Goal: Obtain resource: Obtain resource

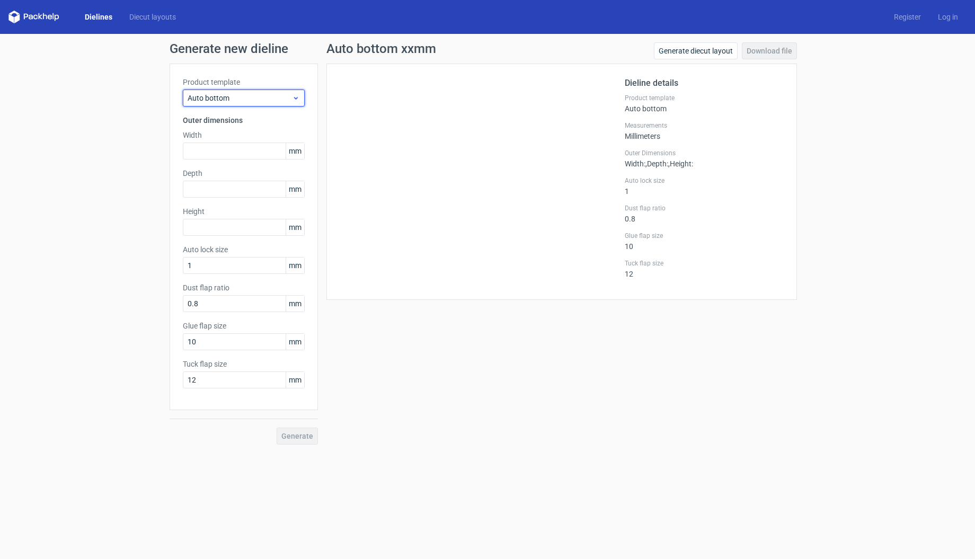
click at [208, 102] on span "Auto bottom" at bounding box center [240, 98] width 104 height 11
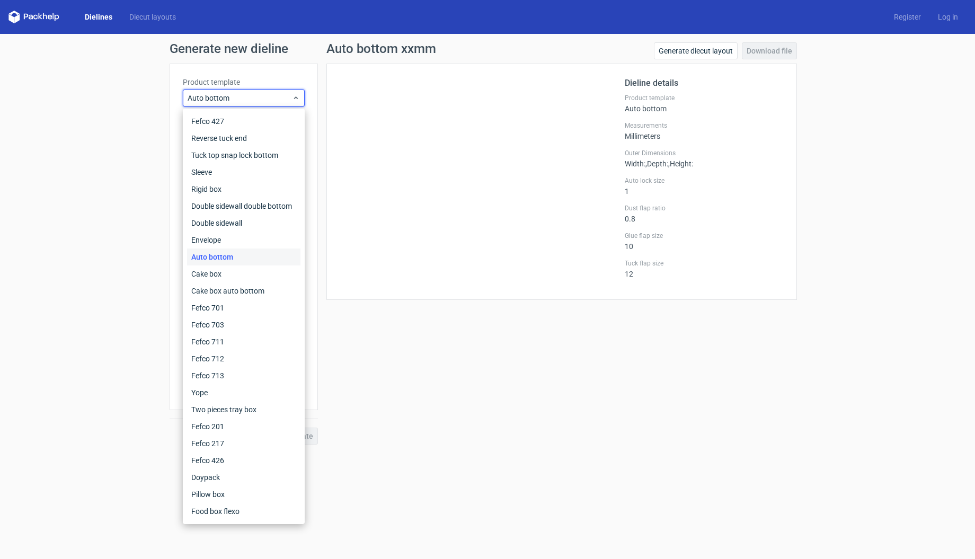
click at [232, 258] on div "Auto bottom" at bounding box center [243, 256] width 113 height 17
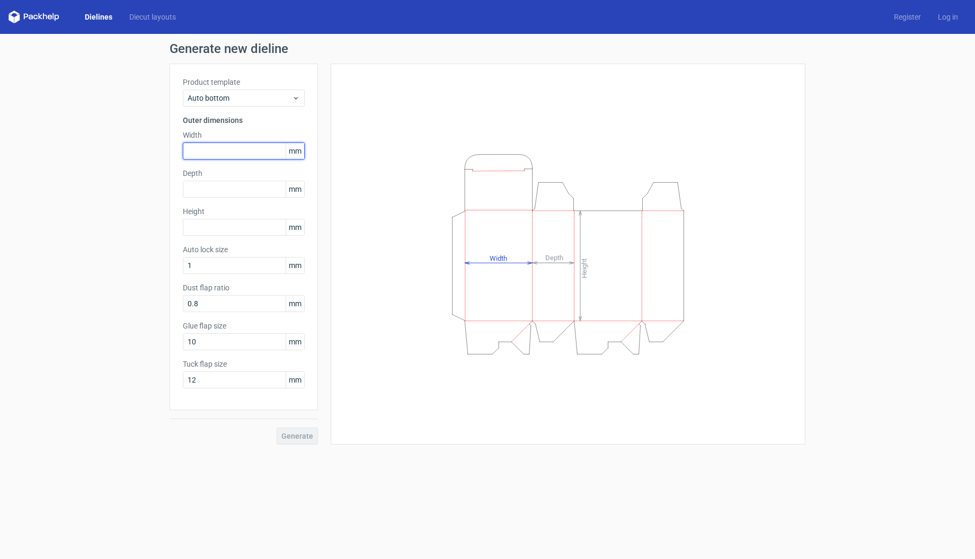
click at [211, 154] on input "text" at bounding box center [244, 151] width 122 height 17
type input "150"
click at [223, 189] on input "text" at bounding box center [244, 189] width 122 height 17
type input "75"
click at [230, 226] on input "text" at bounding box center [244, 227] width 122 height 17
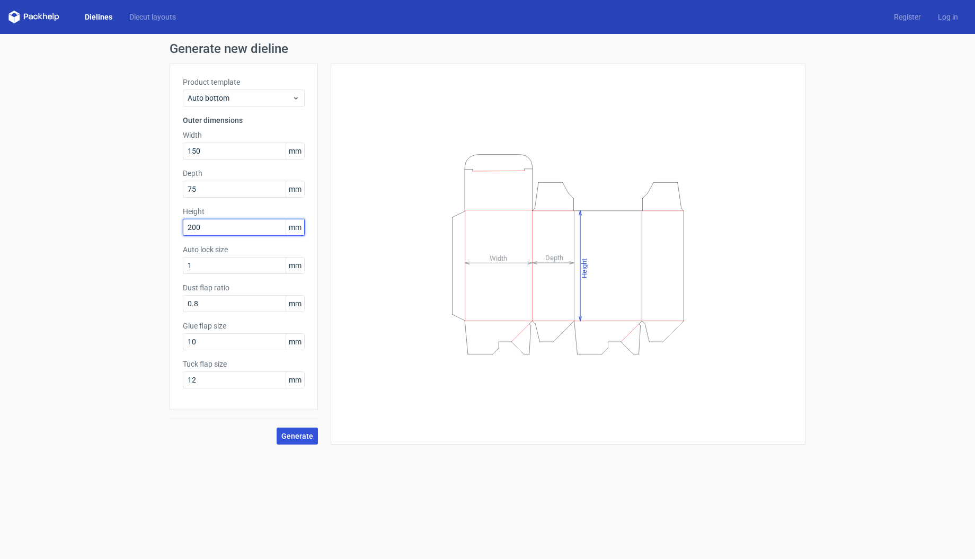
type input "200"
click at [283, 434] on span "Generate" at bounding box center [297, 435] width 32 height 7
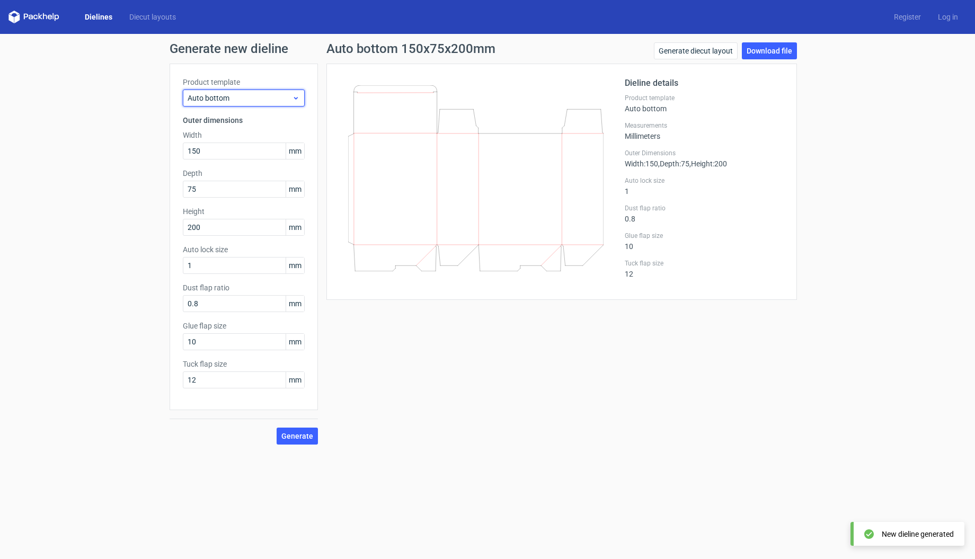
click at [235, 101] on span "Auto bottom" at bounding box center [240, 98] width 104 height 11
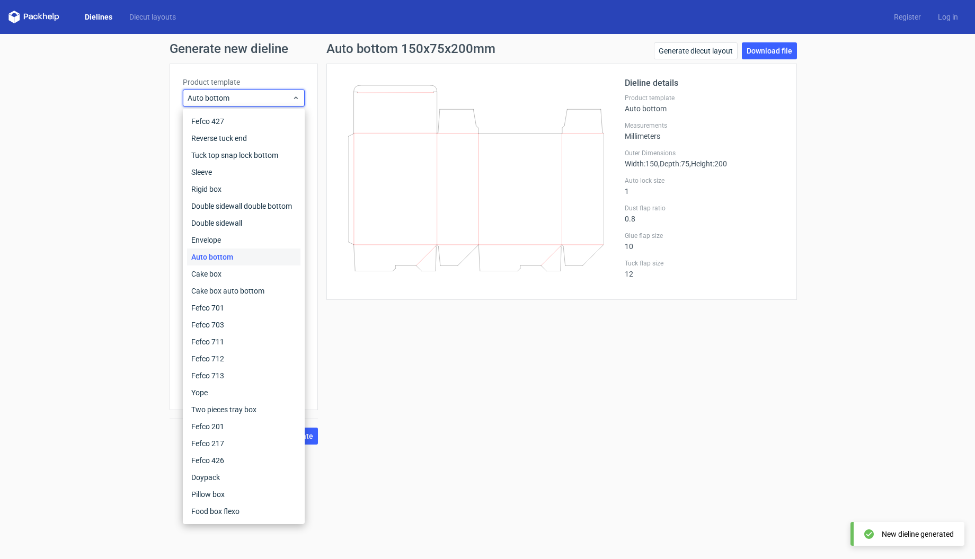
click at [114, 142] on div "Generate new dieline Product template Auto bottom Outer dimensions Width 150 mm…" at bounding box center [487, 243] width 975 height 419
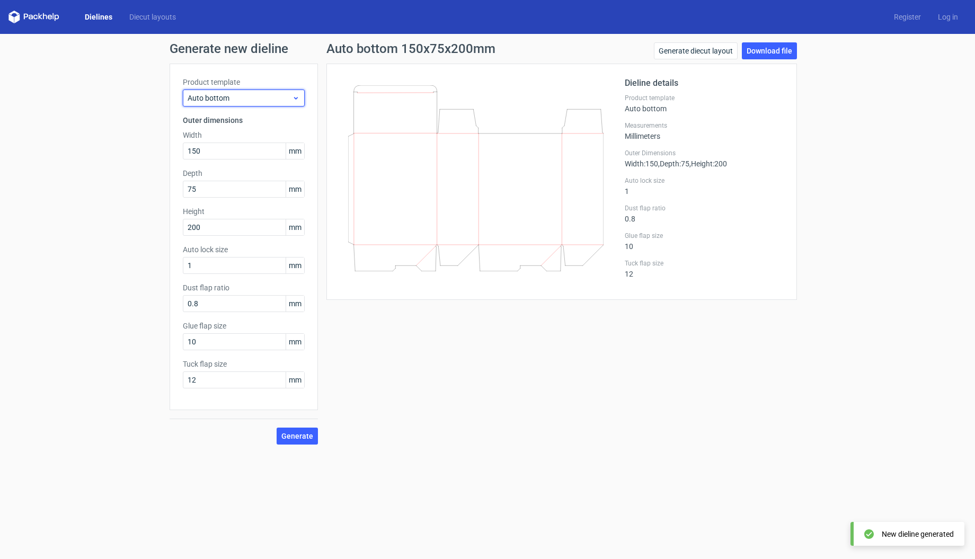
click at [235, 96] on span "Auto bottom" at bounding box center [240, 98] width 104 height 11
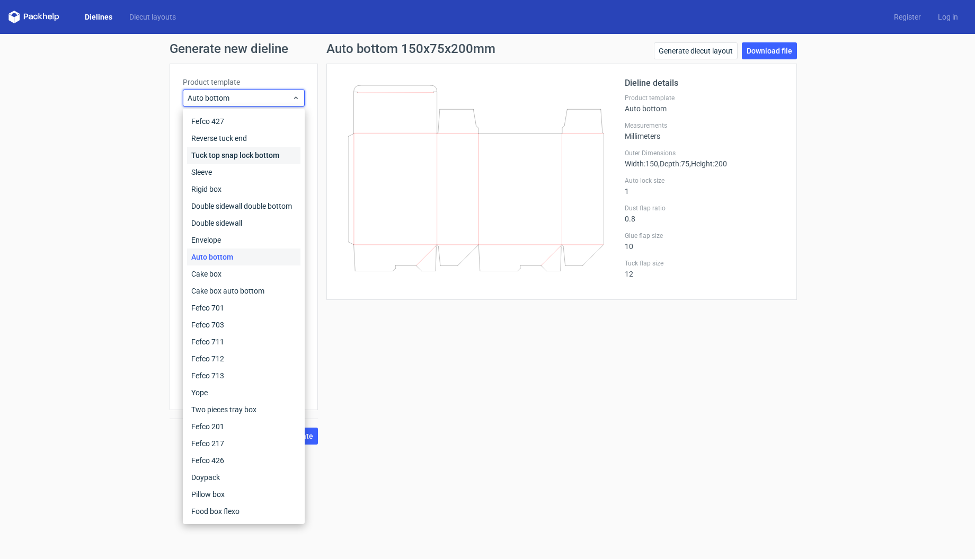
click at [231, 152] on div "Tuck top snap lock bottom" at bounding box center [243, 155] width 113 height 17
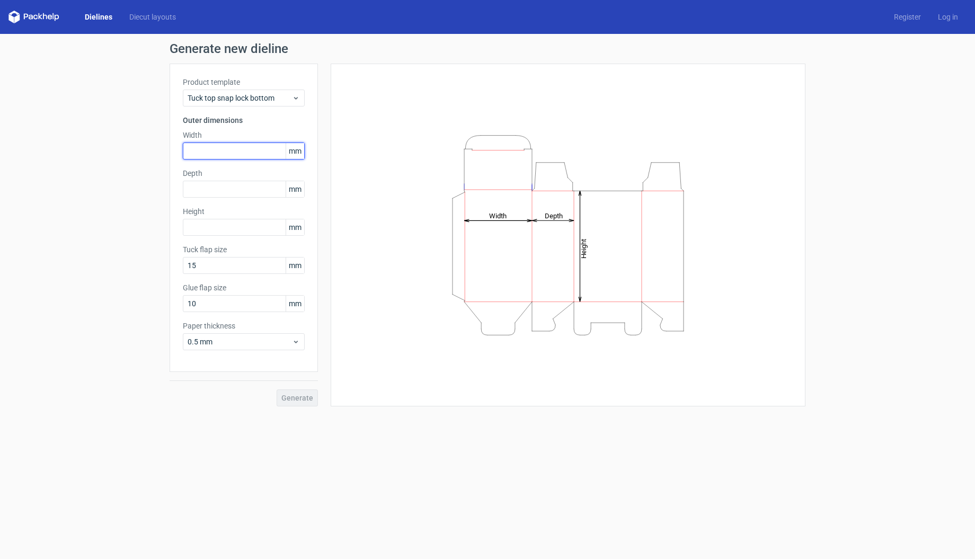
click at [223, 158] on input "text" at bounding box center [244, 151] width 122 height 17
type input "150"
click at [220, 189] on input "text" at bounding box center [244, 189] width 122 height 17
type input "75"
click at [231, 224] on input "text" at bounding box center [244, 227] width 122 height 17
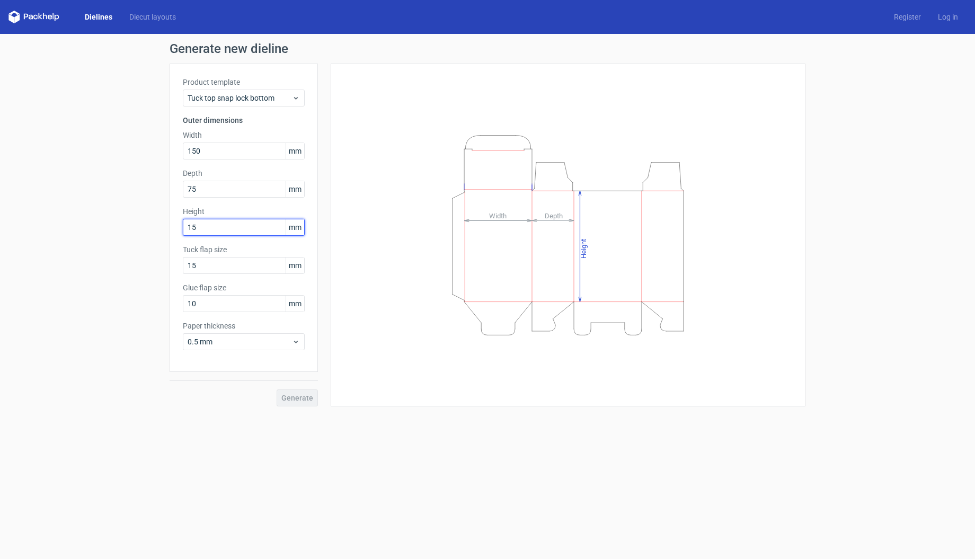
type input "1"
type input "200"
click at [302, 398] on span "Generate" at bounding box center [297, 397] width 32 height 7
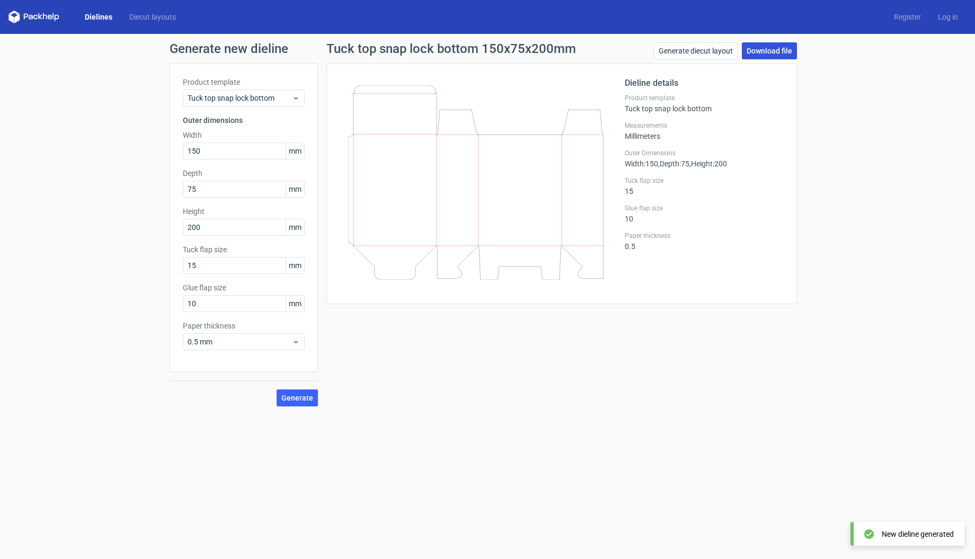
click at [756, 52] on link "Download file" at bounding box center [769, 50] width 55 height 17
click at [243, 101] on span "Tuck top snap lock bottom" at bounding box center [240, 98] width 104 height 11
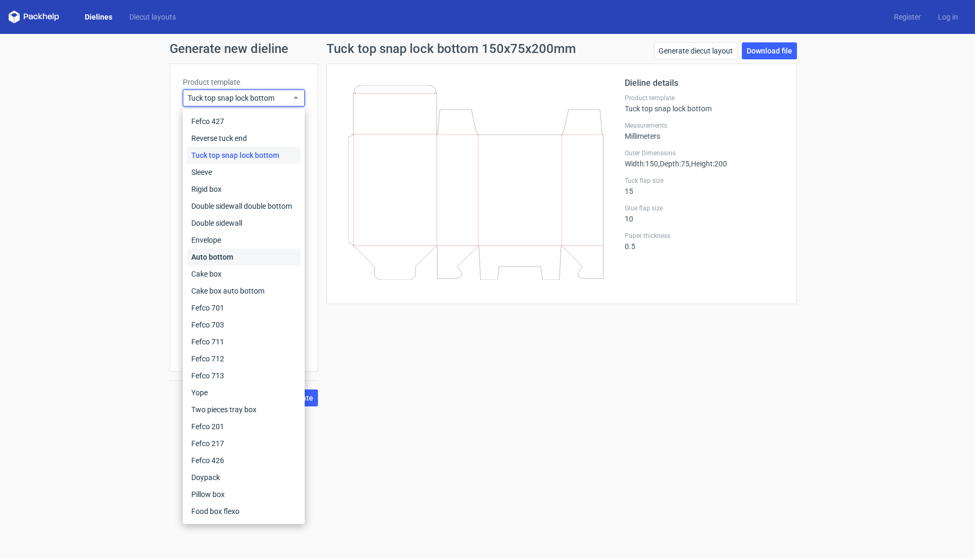
click at [260, 252] on div "Auto bottom" at bounding box center [243, 256] width 113 height 17
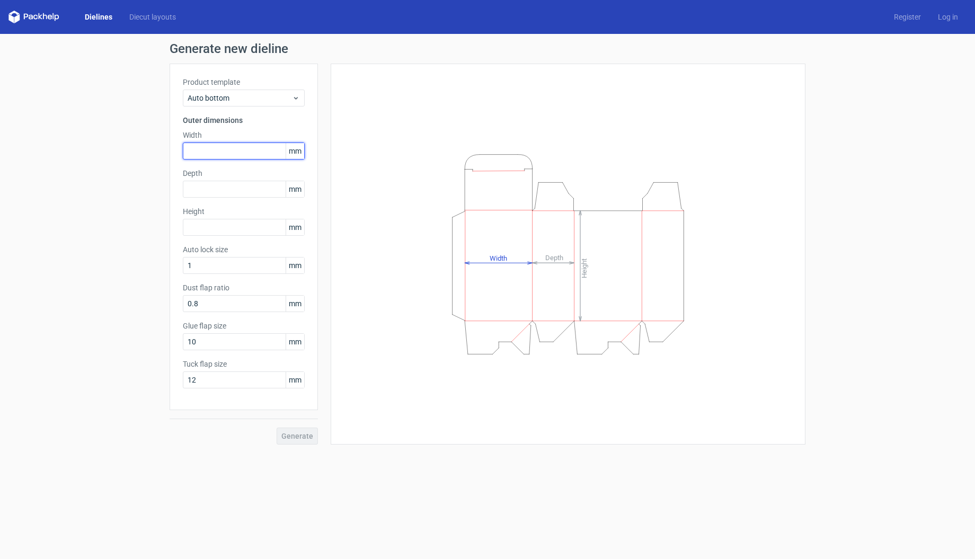
click at [217, 154] on input "text" at bounding box center [244, 151] width 122 height 17
type input "95"
click at [241, 189] on input "text" at bounding box center [244, 189] width 122 height 17
